Goal: Transaction & Acquisition: Download file/media

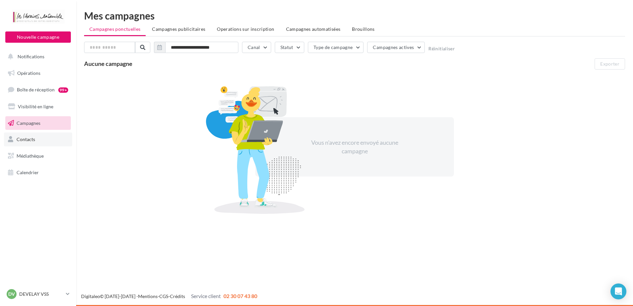
click at [29, 135] on link "Contacts" at bounding box center [38, 139] width 68 height 14
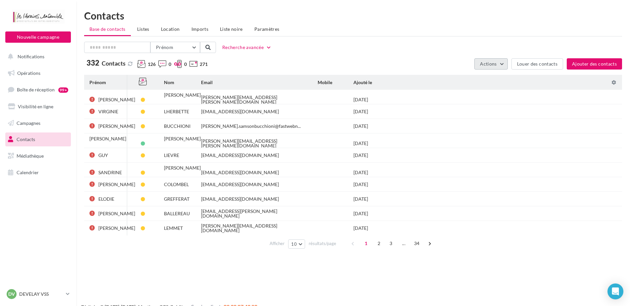
click at [500, 62] on button "Actions" at bounding box center [490, 63] width 33 height 11
click at [485, 74] on button "Exporter la base" at bounding box center [474, 79] width 66 height 17
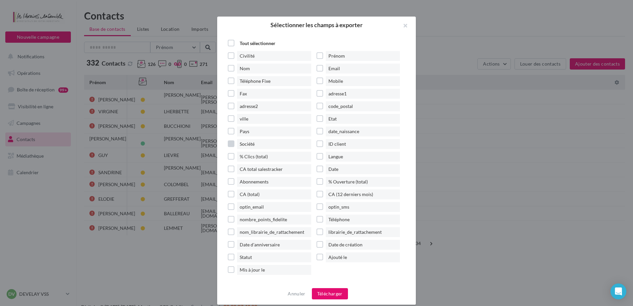
drag, startPoint x: 230, startPoint y: 147, endPoint x: 241, endPoint y: 147, distance: 10.6
click at [230, 147] on label "Société" at bounding box center [272, 144] width 89 height 10
click at [320, 257] on label "Ajouté le" at bounding box center [360, 257] width 89 height 10
click at [331, 292] on button "Télécharger" at bounding box center [330, 293] width 36 height 11
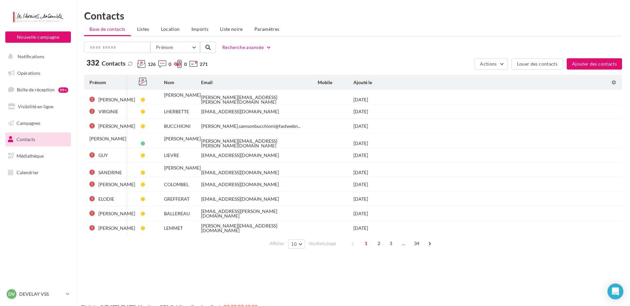
click at [329, 52] on div "Prénom Prénom Nom Email Mobile Téléphone Fixe Recherche avancée" at bounding box center [353, 47] width 538 height 11
click at [63, 291] on p "DEVELAY VSS" at bounding box center [41, 294] width 44 height 7
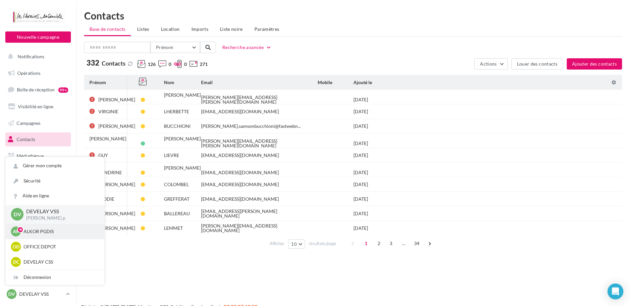
click at [75, 233] on p "ALKOR PGDIS" at bounding box center [60, 231] width 73 height 7
